Goal: Navigation & Orientation: Find specific page/section

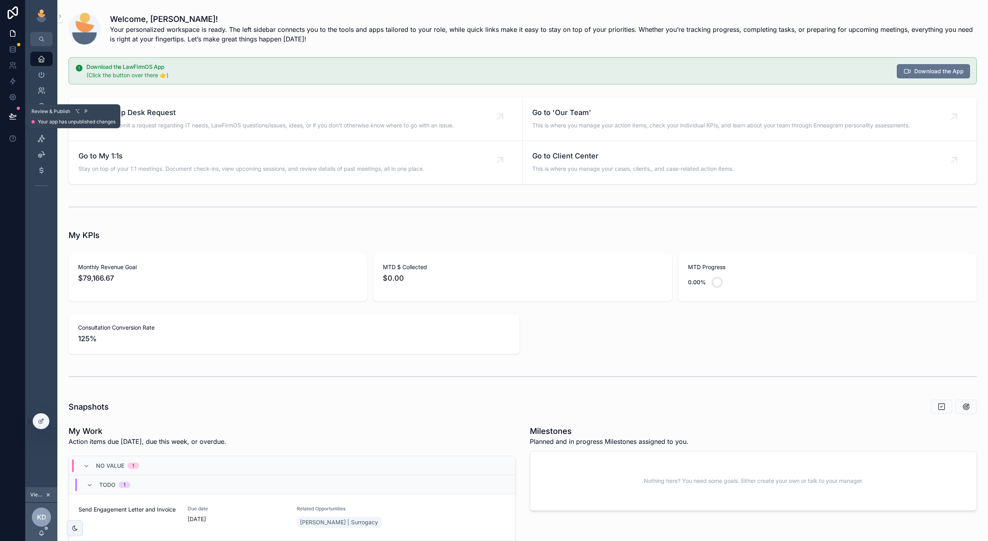
click at [16, 119] on icon at bounding box center [13, 116] width 8 height 8
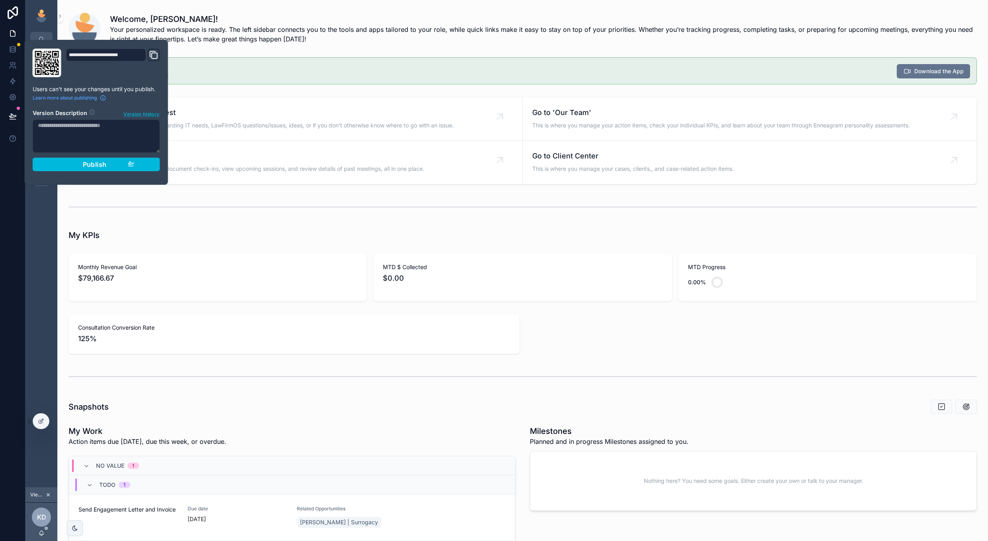
click at [149, 112] on span "Version history" at bounding box center [141, 114] width 36 height 8
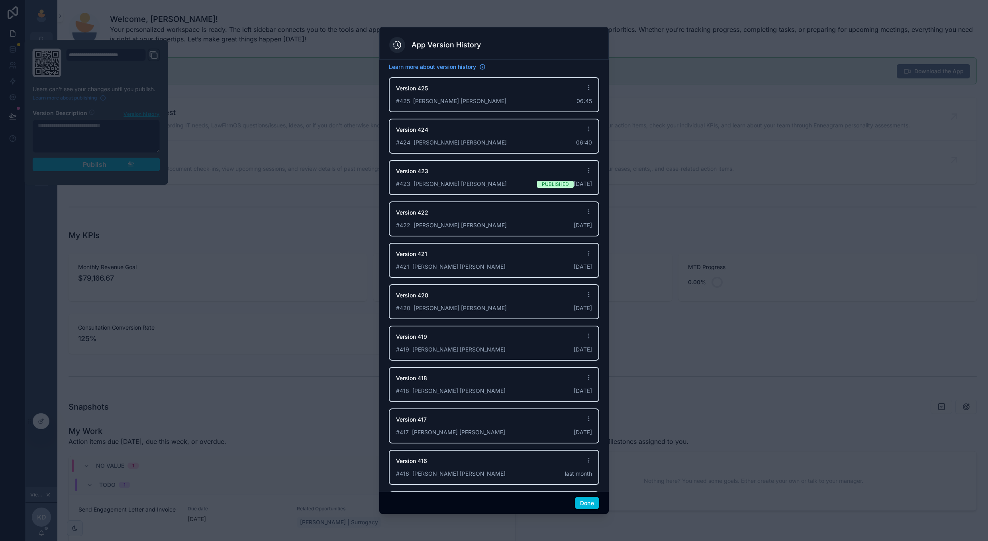
click at [497, 180] on div "# 423 [PERSON_NAME] [PERSON_NAME] Published [DATE]" at bounding box center [494, 184] width 196 height 8
click at [542, 140] on div "# 424 Fox [PERSON_NAME] 06:40" at bounding box center [494, 143] width 196 height 8
click at [520, 102] on div "# 425 Fox [PERSON_NAME] 06:45" at bounding box center [494, 101] width 196 height 8
click at [505, 167] on div "Version 423" at bounding box center [494, 173] width 196 height 13
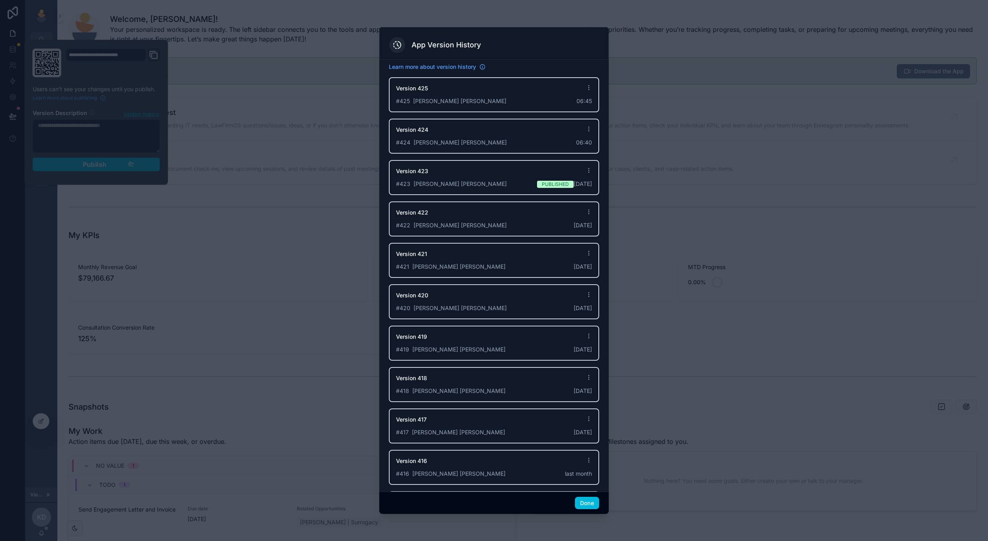
click at [519, 81] on div "Version 425 # 425 Fox [PERSON_NAME] 06:45" at bounding box center [494, 94] width 210 height 35
click at [257, 175] on div at bounding box center [494, 270] width 988 height 541
click at [592, 496] on div "Done" at bounding box center [493, 503] width 229 height 23
click at [577, 501] on button "Done" at bounding box center [587, 503] width 24 height 13
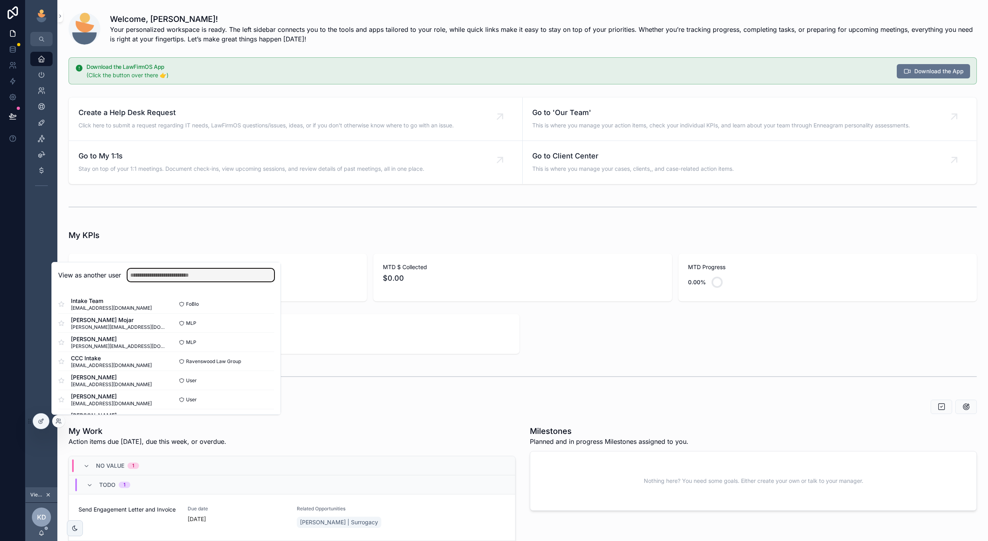
click at [237, 269] on input "text" at bounding box center [200, 275] width 147 height 13
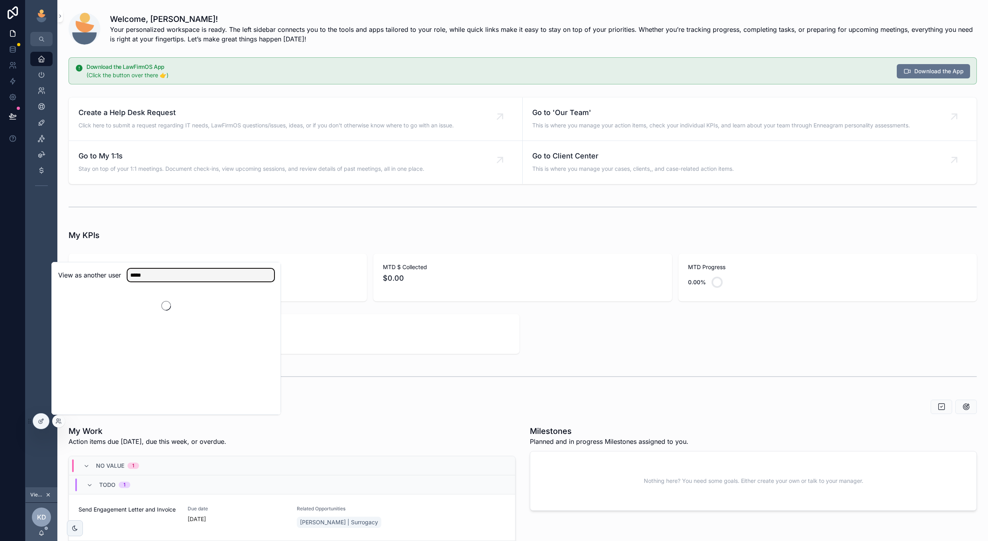
type input "******"
click at [281, 312] on div "Consultation Conversion Rate 125%" at bounding box center [523, 334] width 918 height 46
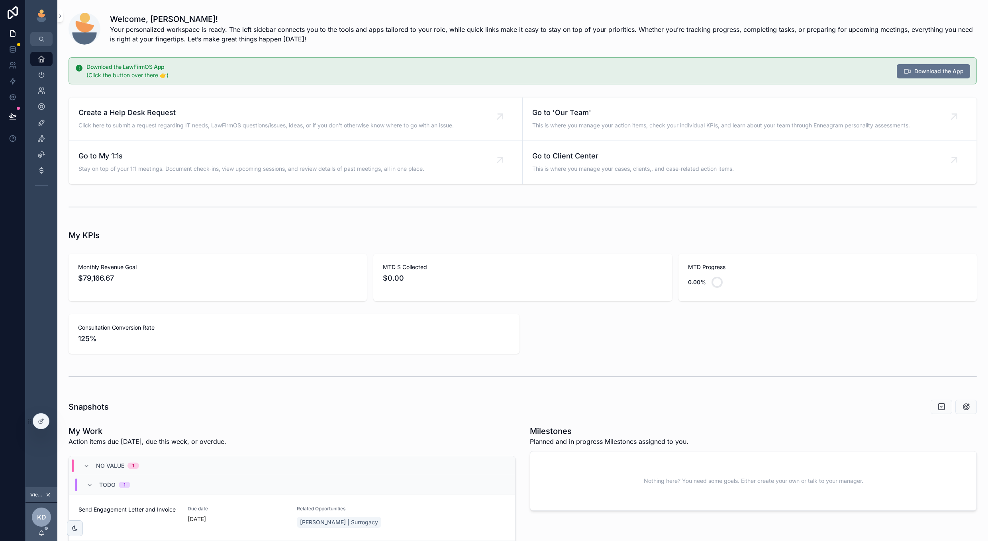
click at [48, 496] on icon "scrollable content" at bounding box center [48, 495] width 6 height 6
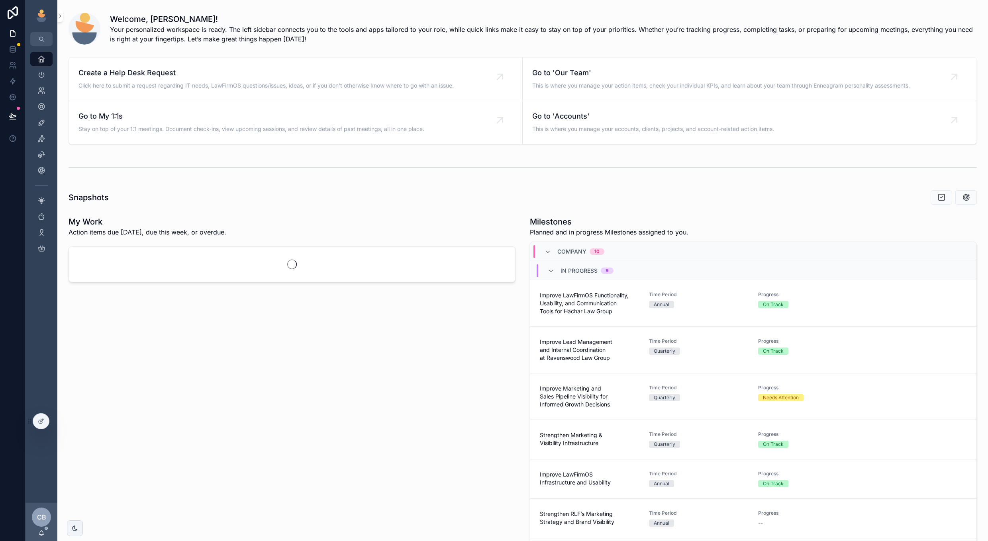
click at [209, 211] on div "Snapshots My Work Action items due today, due this week, or overdue. Milestones…" at bounding box center [523, 420] width 918 height 467
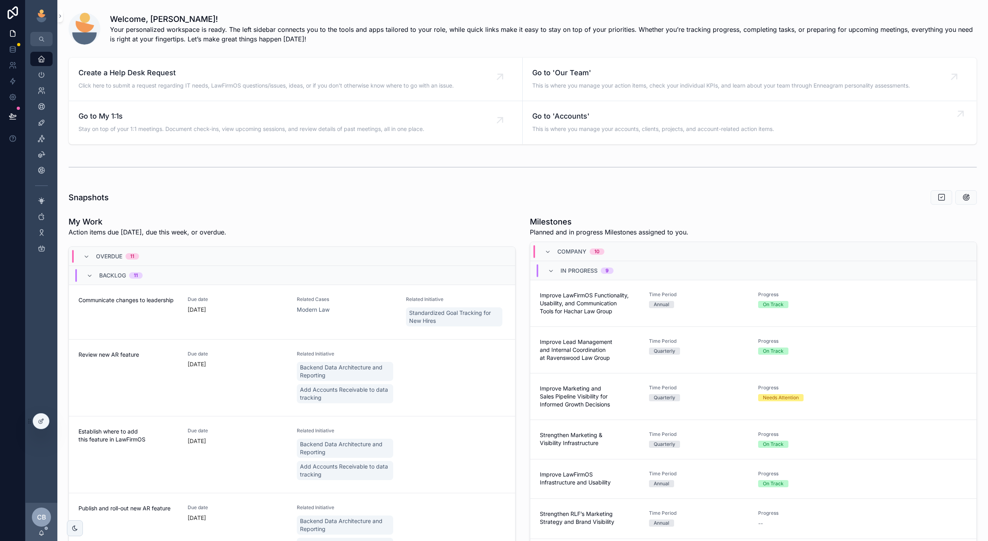
scroll to position [63, 0]
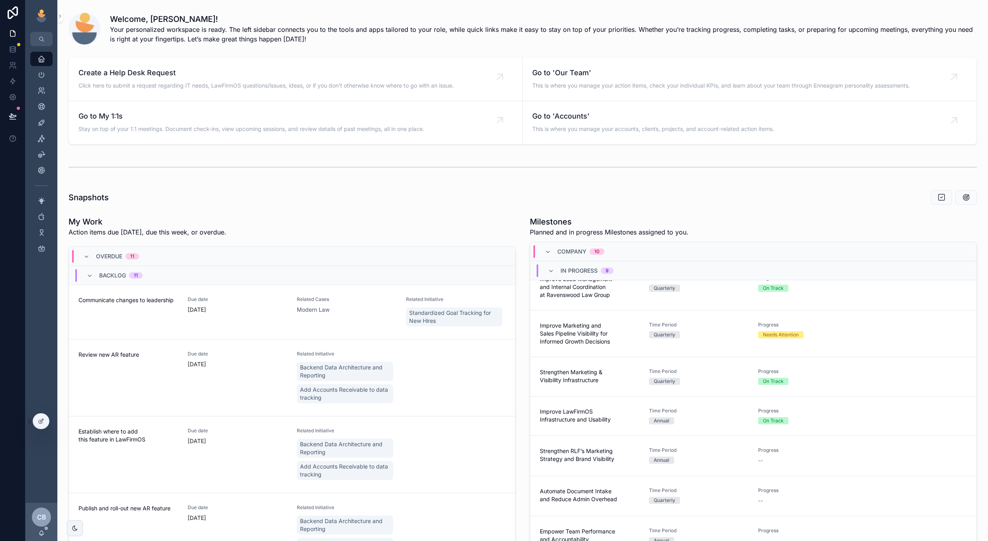
click at [703, 342] on div "Time Period Quarterly" at bounding box center [699, 334] width 100 height 24
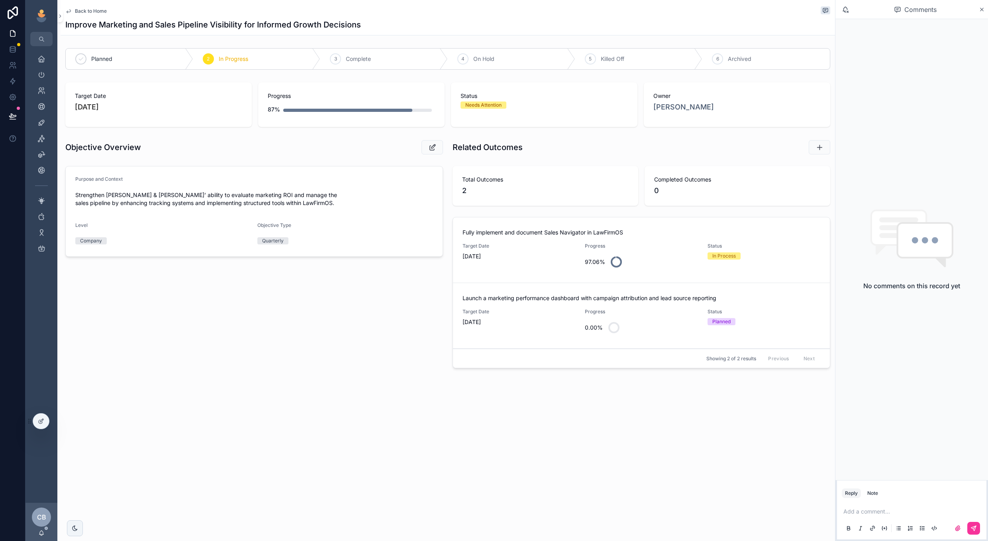
click at [93, 9] on span "Back to Home" at bounding box center [91, 11] width 32 height 6
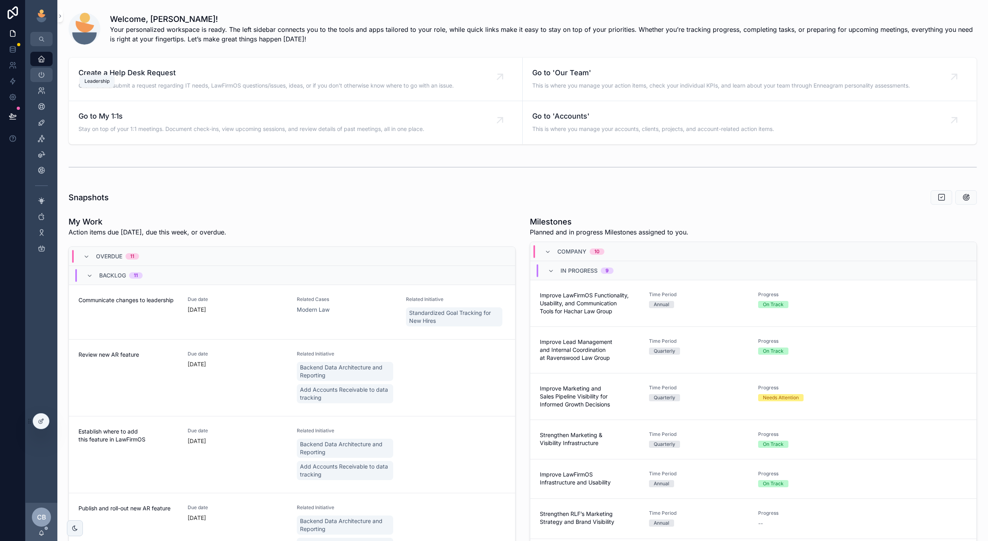
click at [45, 73] on icon "scrollable content" at bounding box center [41, 75] width 8 height 8
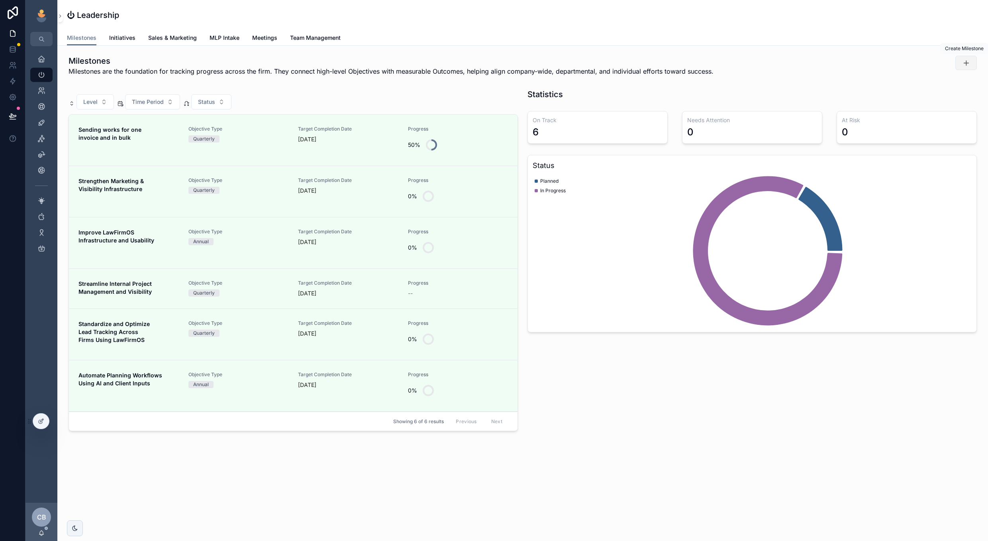
click at [963, 67] on button "scrollable content" at bounding box center [966, 63] width 22 height 14
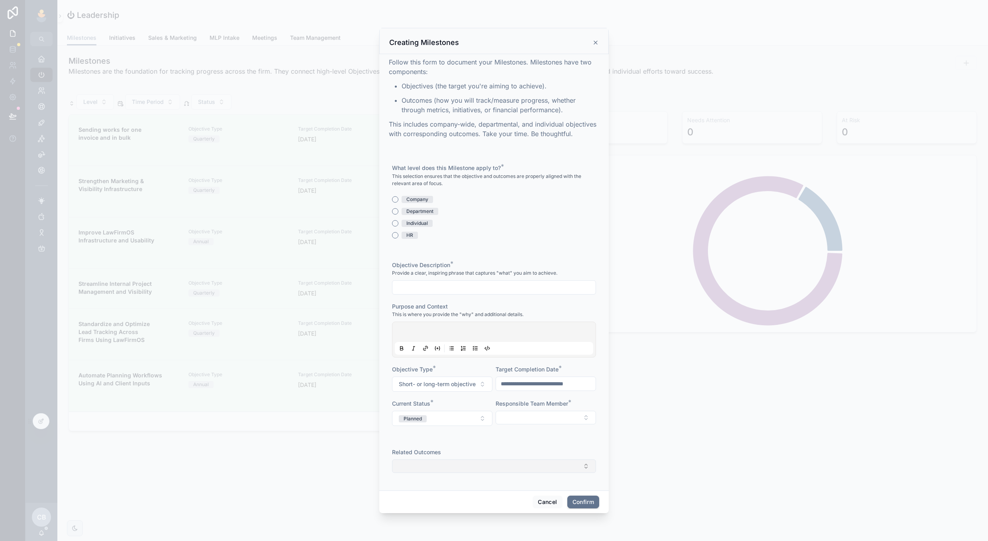
click at [503, 469] on button "Select Button" at bounding box center [494, 467] width 204 height 14
click at [478, 503] on div "New" at bounding box center [494, 498] width 114 height 14
click at [470, 499] on span "Complete system audit and automation roadmap by end of Q2 | Quarterly | Target:…" at bounding box center [489, 506] width 95 height 24
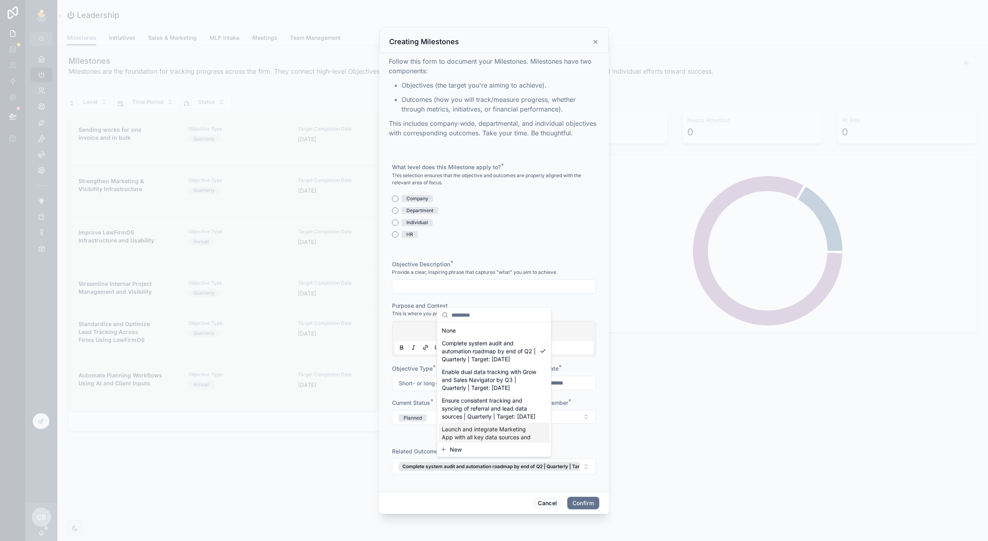
click at [457, 447] on span "New" at bounding box center [456, 450] width 12 height 8
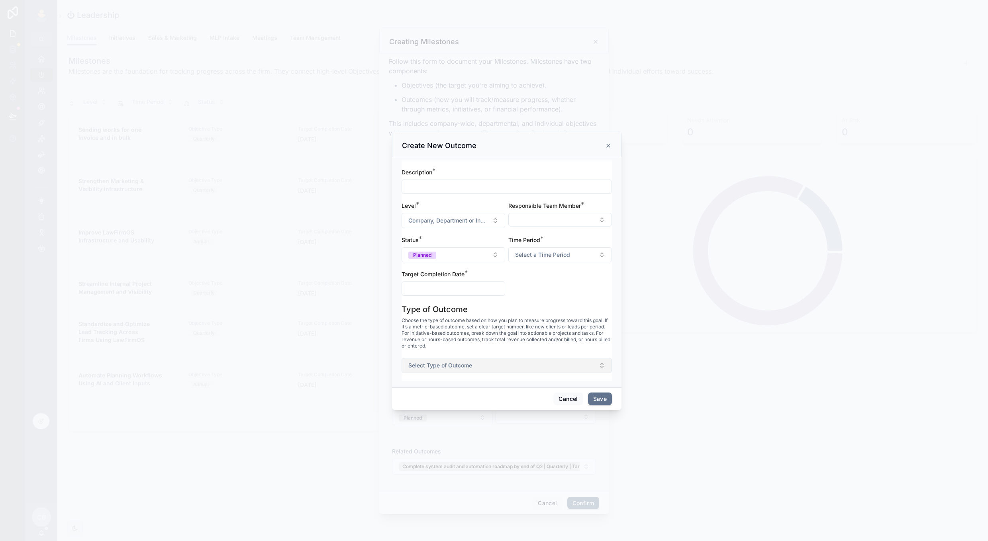
click at [481, 367] on button "Select Type of Outcome" at bounding box center [507, 365] width 210 height 15
click at [509, 356] on div "Type of Outcome Choose the type of outcome based on how you plan to measure pro…" at bounding box center [507, 342] width 210 height 77
click at [559, 398] on button "Cancel" at bounding box center [567, 399] width 29 height 13
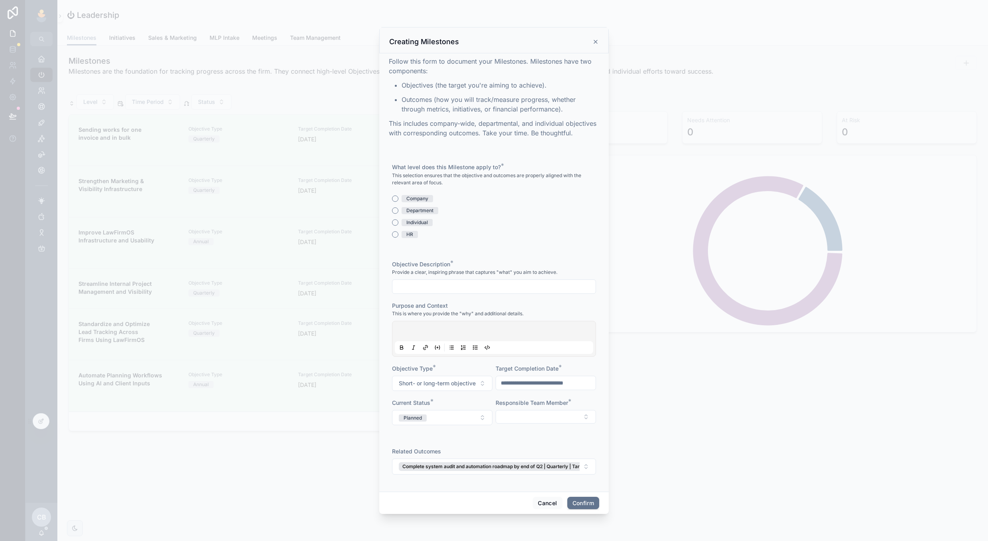
click at [592, 45] on icon at bounding box center [595, 42] width 6 height 6
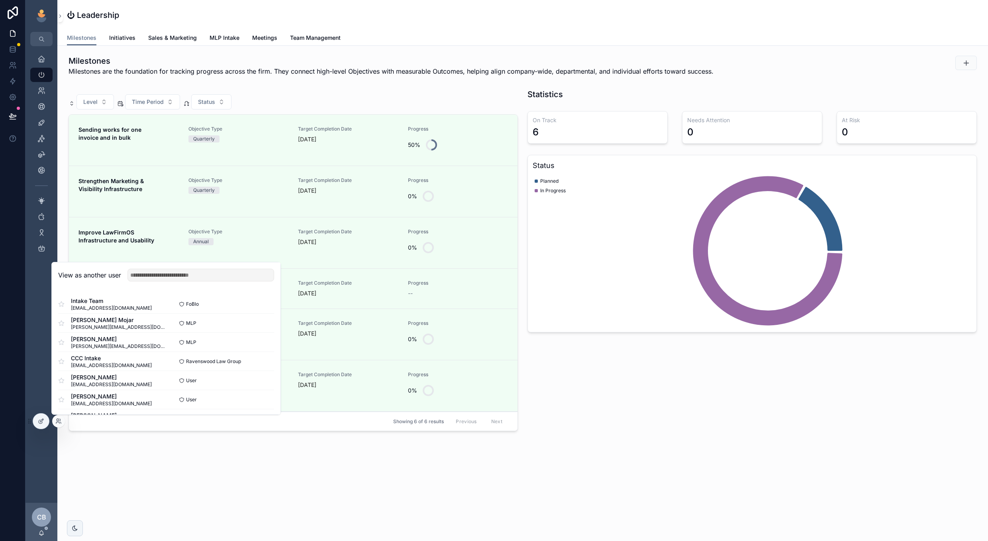
click at [233, 282] on div "View as another user" at bounding box center [166, 275] width 229 height 26
click at [231, 279] on input "text" at bounding box center [200, 275] width 147 height 13
type input "*"
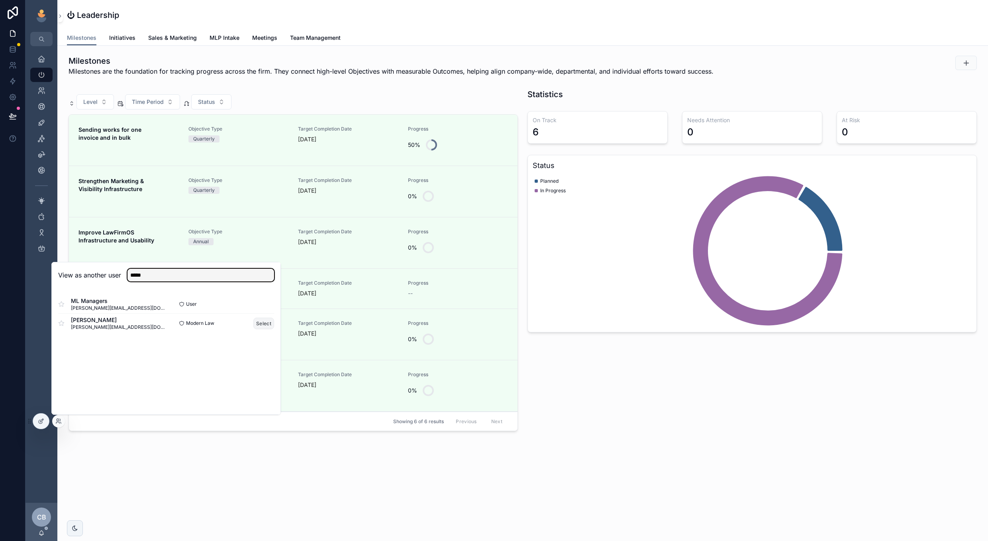
type input "*****"
click at [268, 325] on button "Select" at bounding box center [263, 324] width 21 height 12
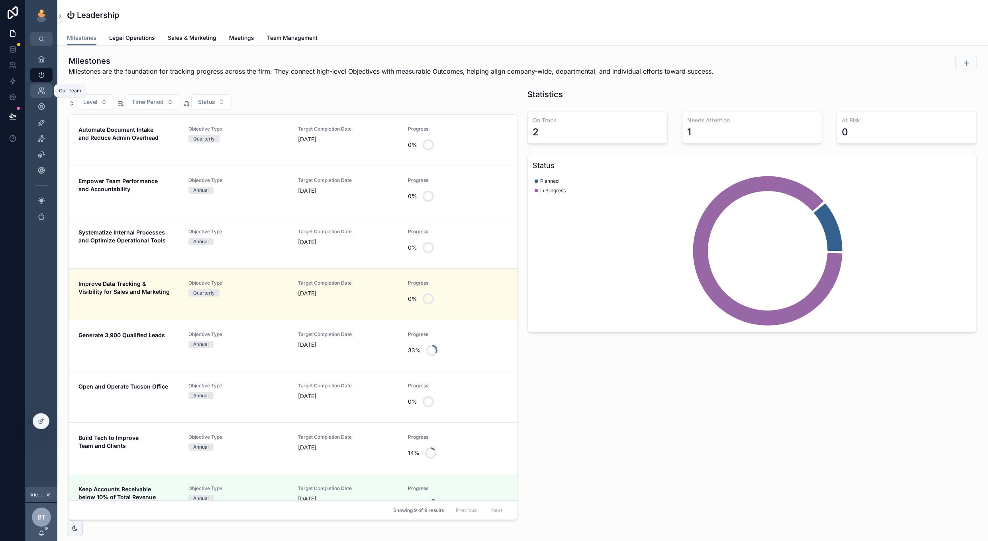
click at [37, 87] on icon "scrollable content" at bounding box center [41, 91] width 8 height 8
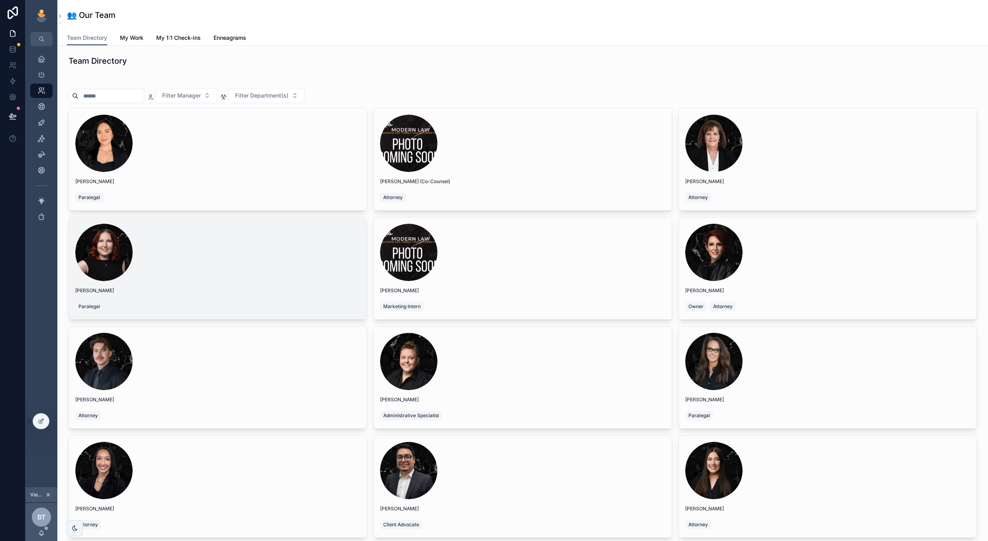
click at [266, 282] on div "Ashley Sexton Paralegal" at bounding box center [218, 268] width 298 height 102
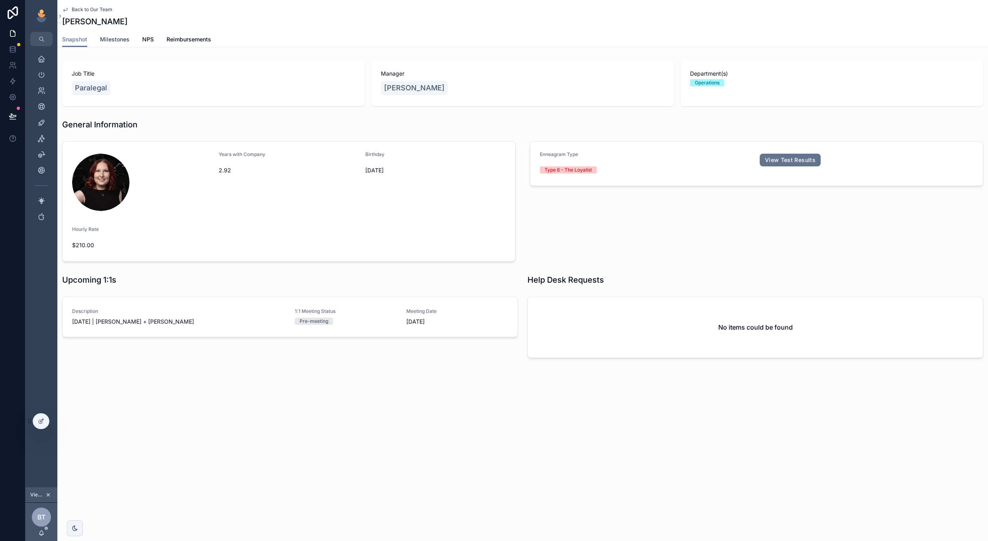
click at [123, 36] on span "Milestones" at bounding box center [114, 39] width 29 height 8
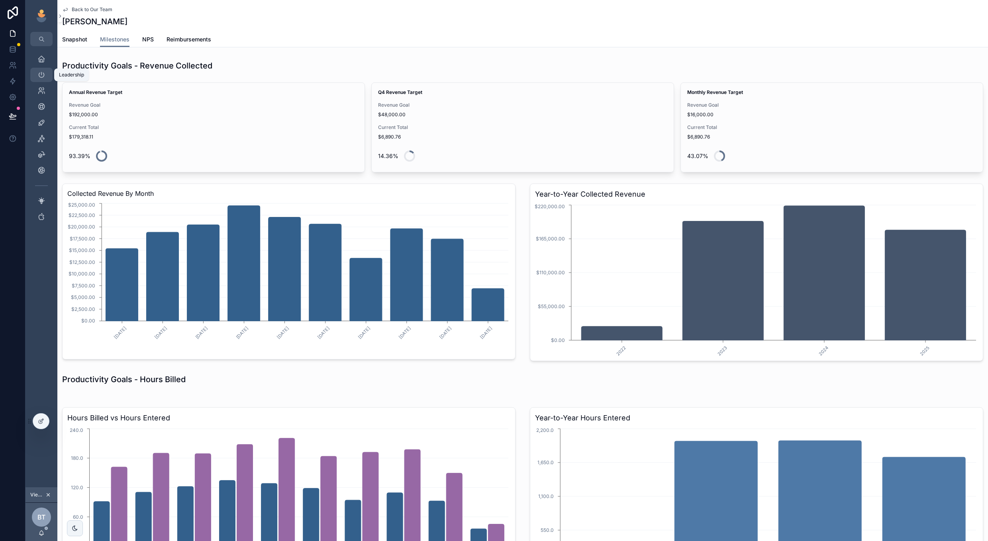
click at [40, 76] on icon "scrollable content" at bounding box center [41, 75] width 8 height 8
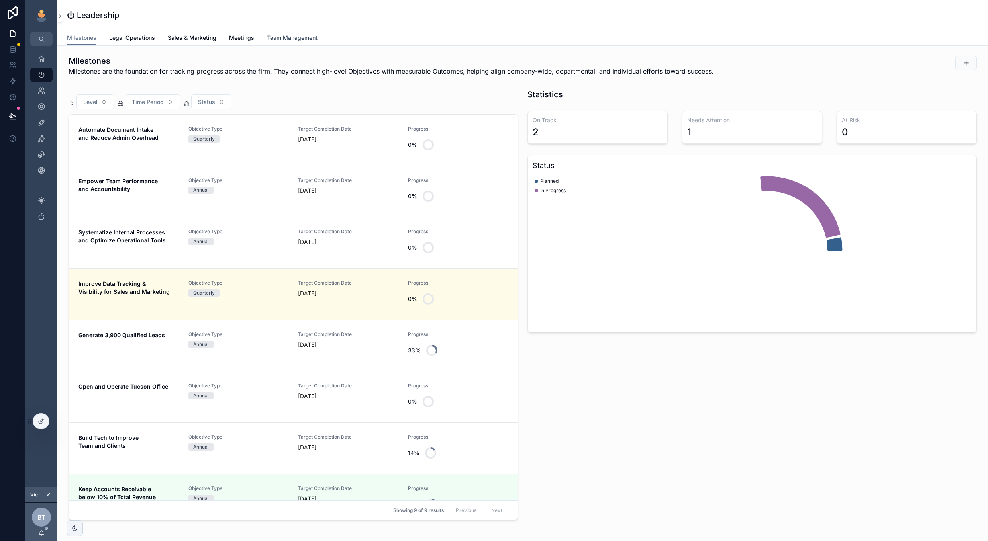
click at [286, 37] on span "Team Management" at bounding box center [292, 38] width 51 height 8
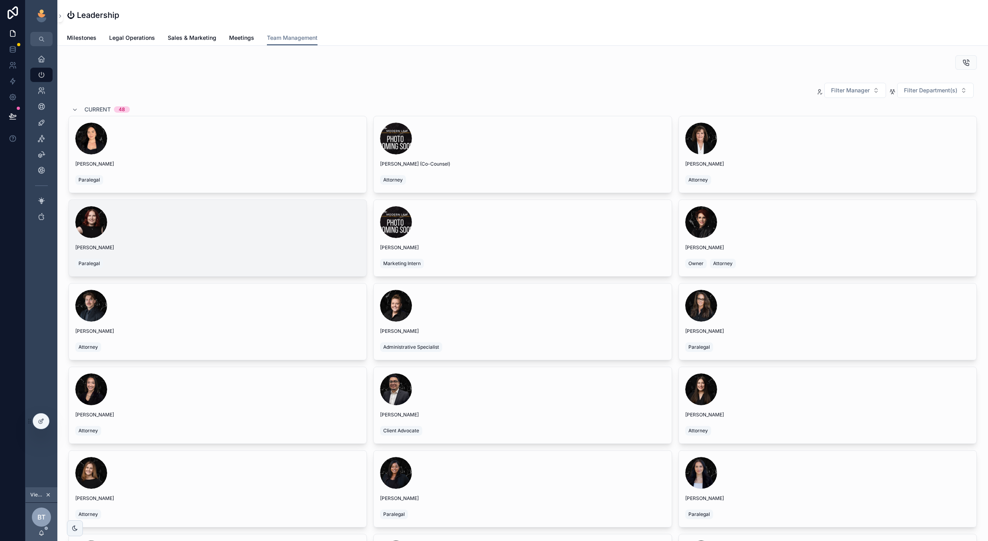
click at [251, 250] on span "Ashley Sexton" at bounding box center [217, 248] width 285 height 6
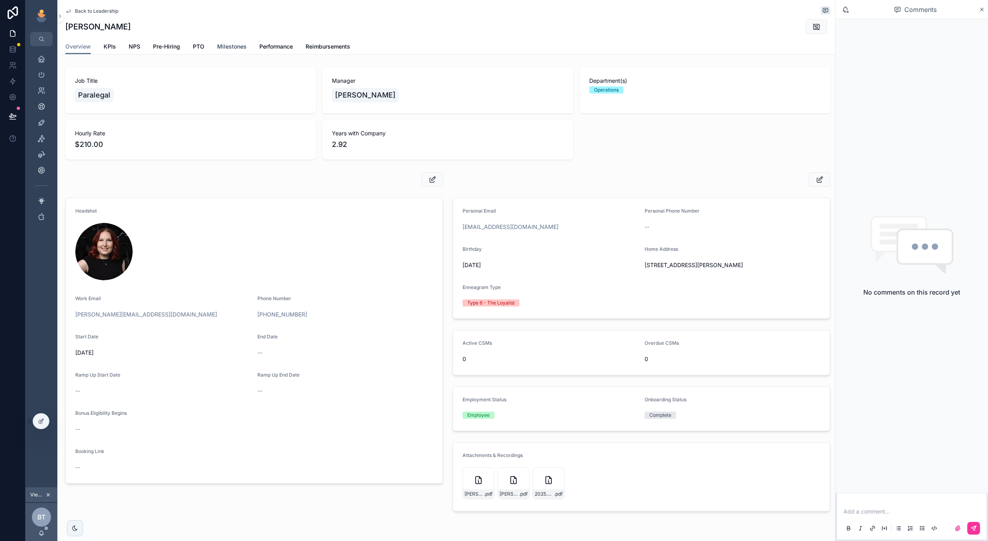
click at [233, 49] on span "Milestones" at bounding box center [231, 47] width 29 height 8
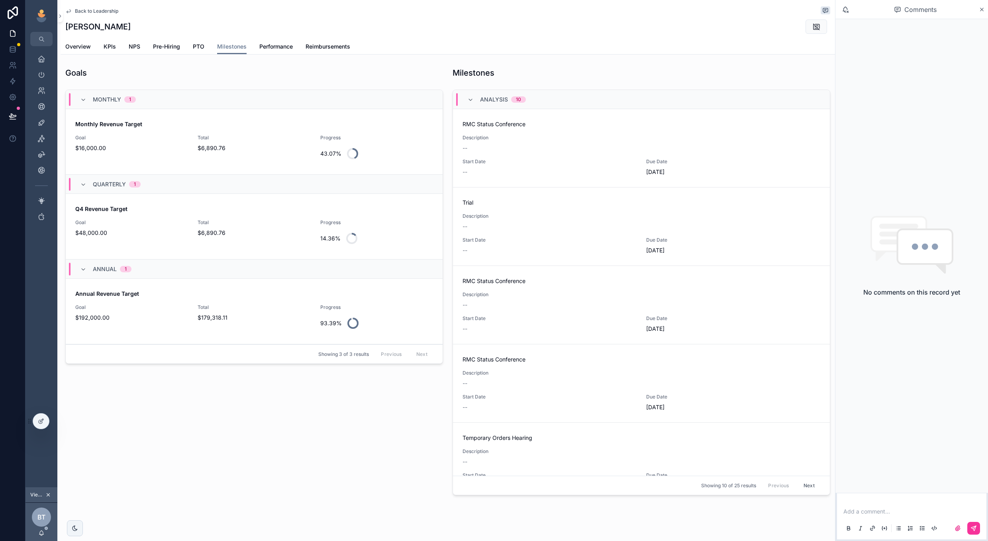
click at [179, 137] on span "Goal" at bounding box center [131, 138] width 113 height 6
click at [116, 46] on div "Overview KPIs NPS Pre-Hiring PTO Milestones Performance Reimbursements" at bounding box center [447, 46] width 765 height 15
click at [108, 47] on span "KPIs" at bounding box center [110, 47] width 12 height 8
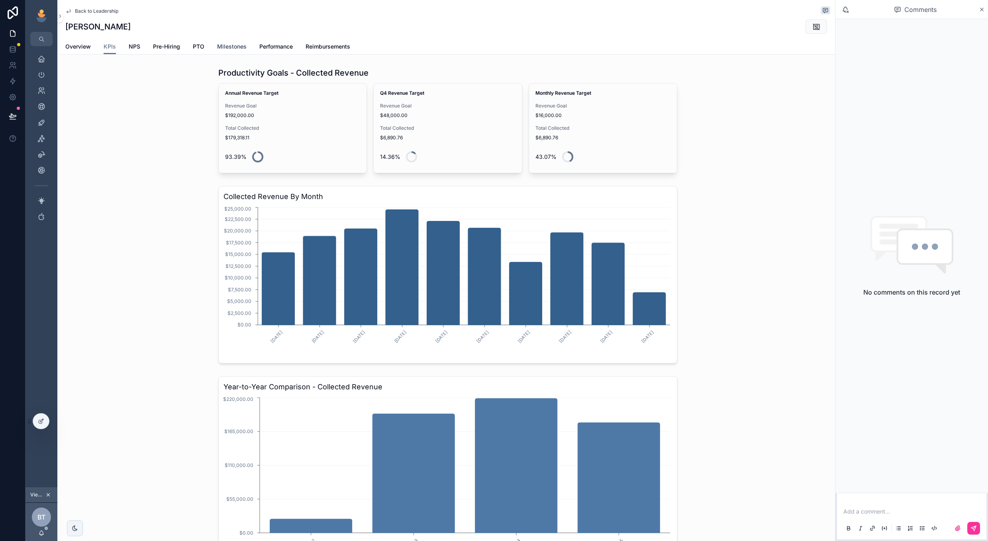
click at [231, 47] on span "Milestones" at bounding box center [231, 47] width 29 height 8
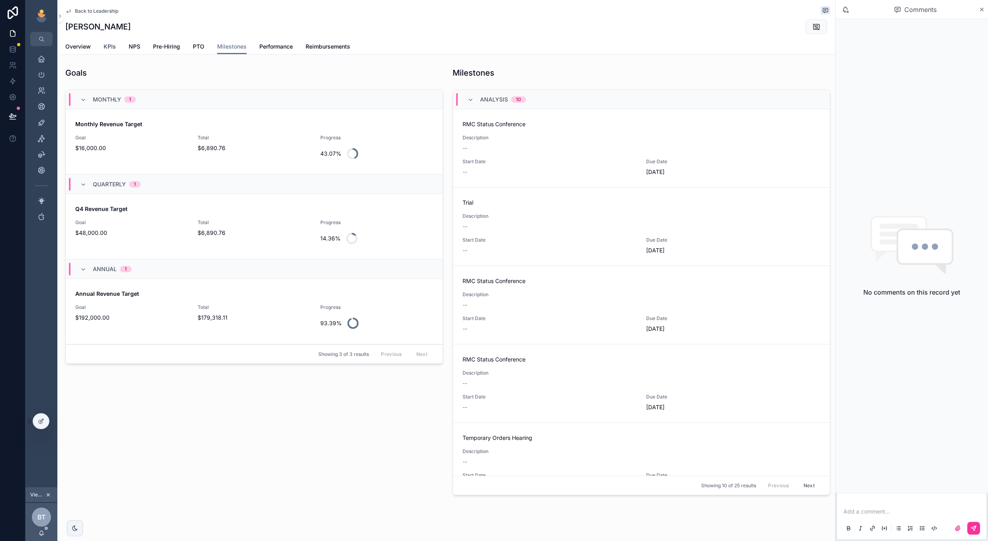
click at [106, 48] on span "KPIs" at bounding box center [110, 47] width 12 height 8
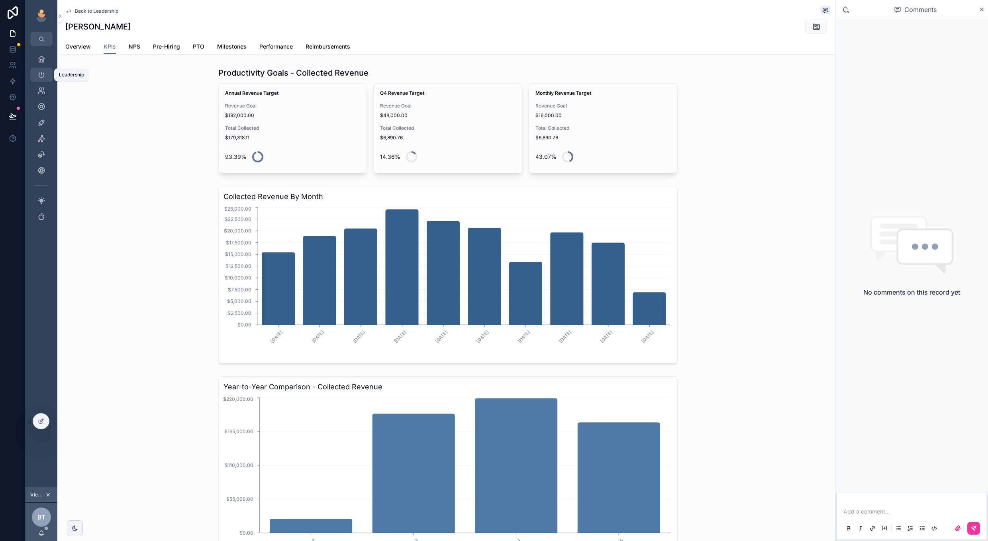
click at [44, 71] on icon "scrollable content" at bounding box center [41, 75] width 8 height 8
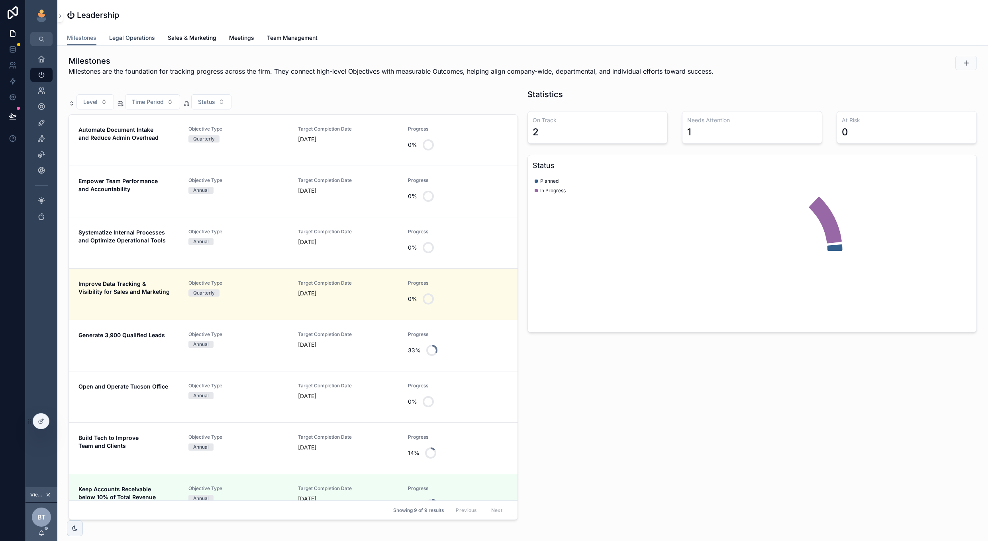
click at [142, 41] on span "Legal Operations" at bounding box center [132, 38] width 46 height 8
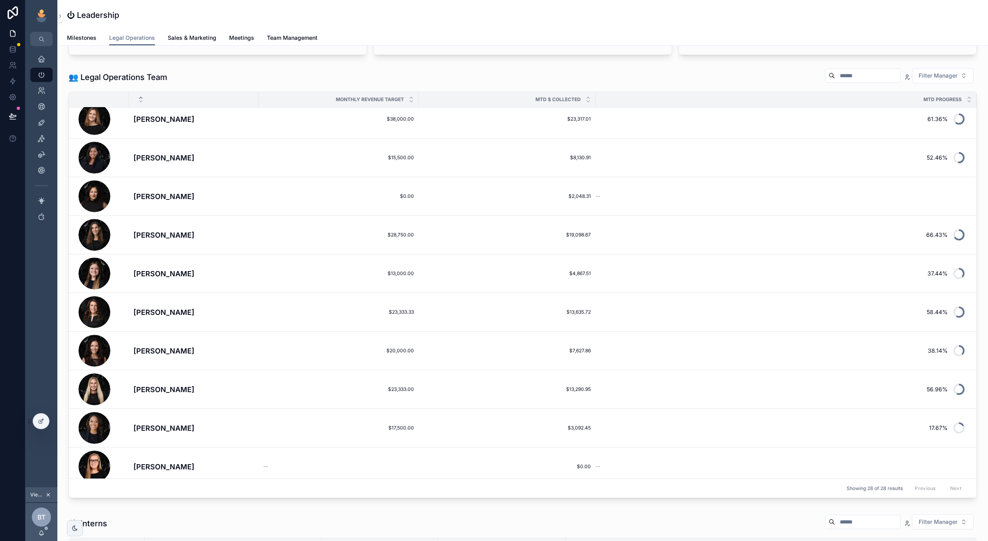
scroll to position [279, 0]
click at [312, 239] on td "$28,750.00 $28,750.00" at bounding box center [339, 234] width 160 height 39
click at [204, 236] on h4 "Kathryn O'Connell" at bounding box center [193, 234] width 120 height 11
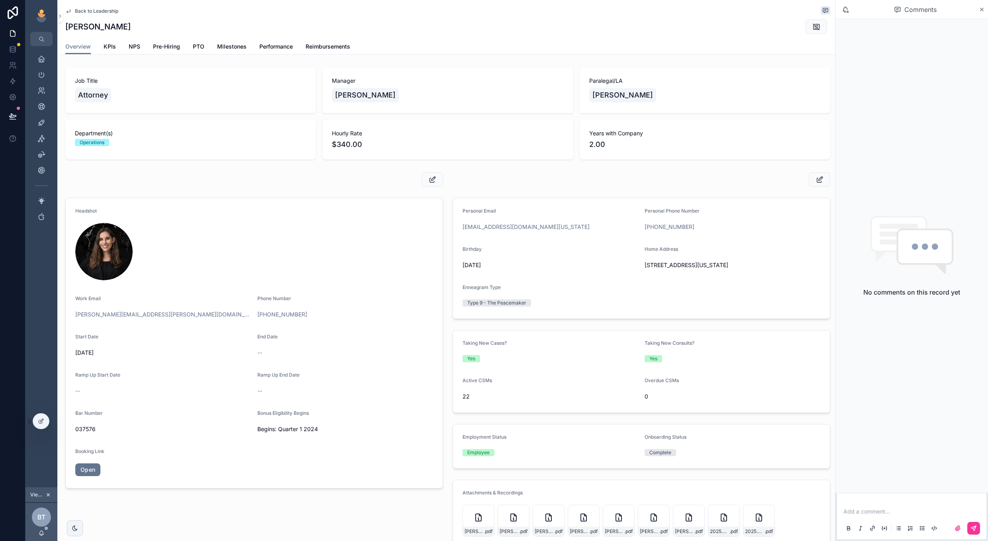
click at [108, 13] on span "Back to Leadership" at bounding box center [96, 11] width 43 height 6
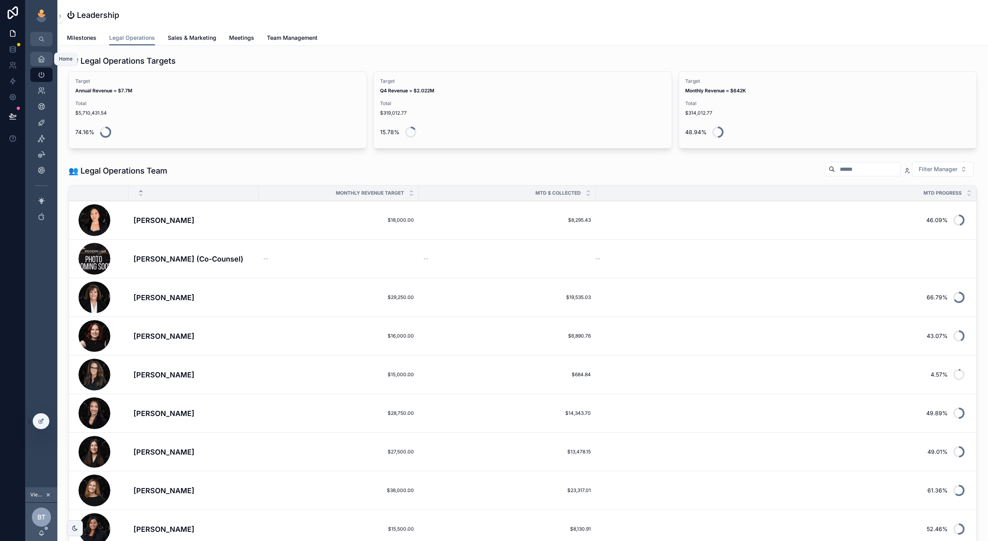
click at [42, 60] on icon "scrollable content" at bounding box center [41, 59] width 8 height 8
